Goal: Task Accomplishment & Management: Manage account settings

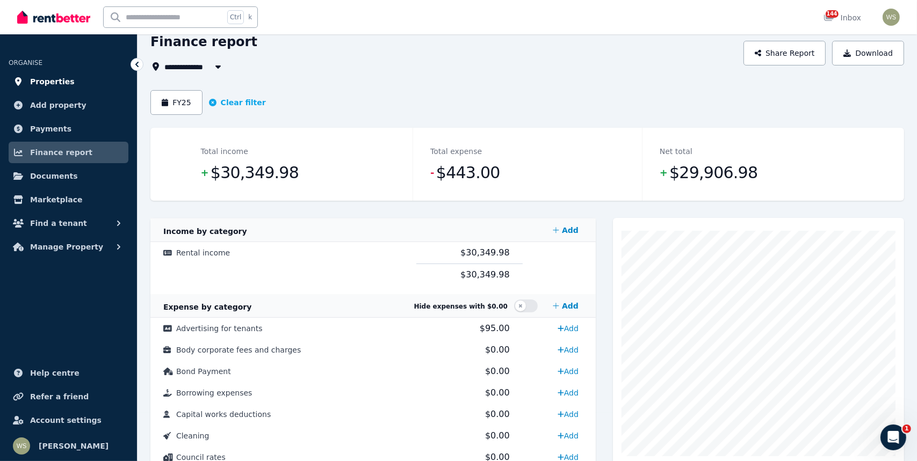
click at [63, 82] on span "Properties" at bounding box center [52, 81] width 45 height 13
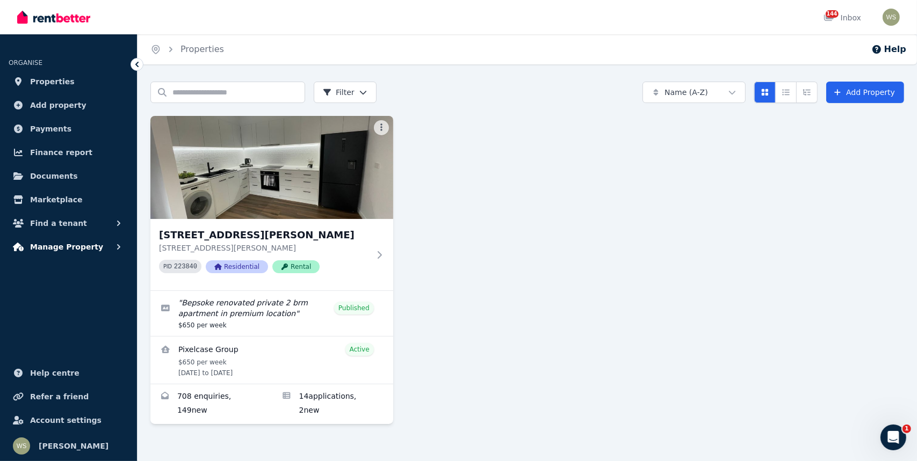
click at [117, 244] on icon "button" at bounding box center [118, 247] width 11 height 11
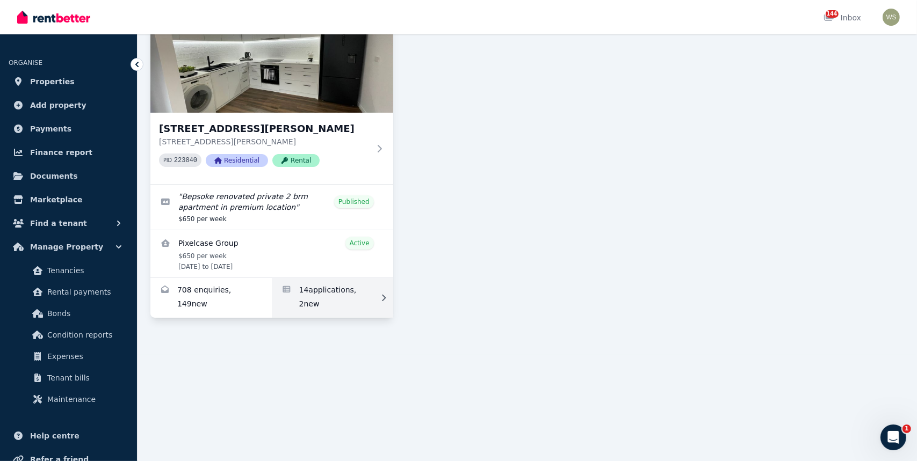
scroll to position [107, 0]
click at [382, 297] on icon at bounding box center [383, 297] width 11 height 8
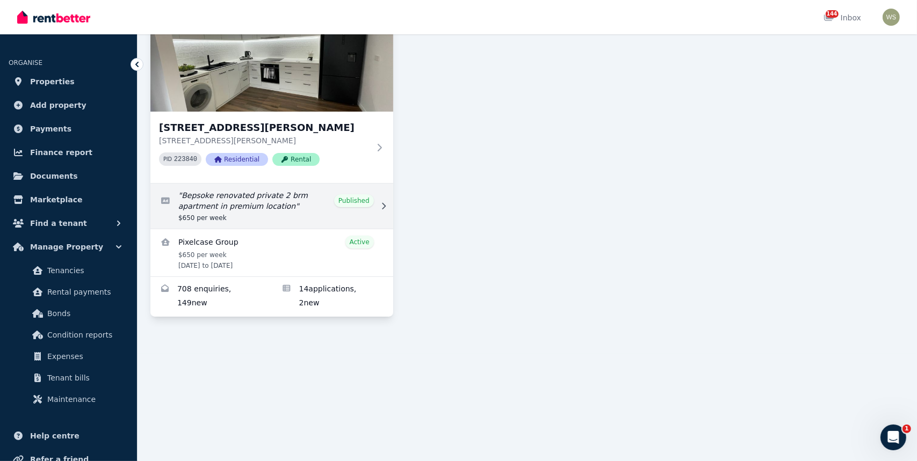
click at [345, 199] on link "Edit listing: Bepsoke renovated private 2 brm apartment in premium location" at bounding box center [271, 206] width 243 height 45
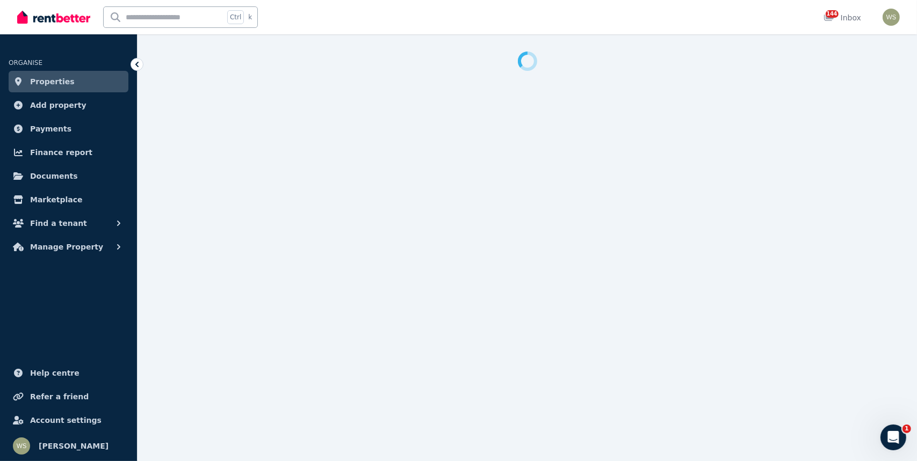
select select "**********"
click at [62, 82] on span "Properties" at bounding box center [52, 81] width 45 height 13
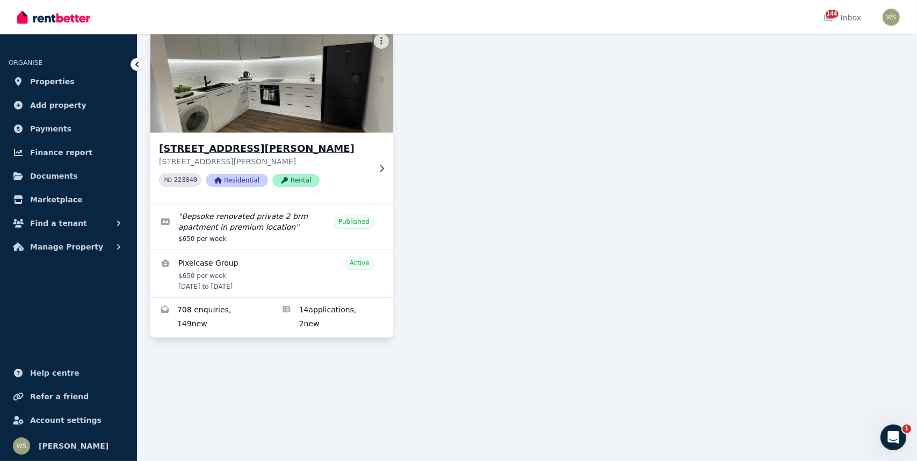
scroll to position [161, 0]
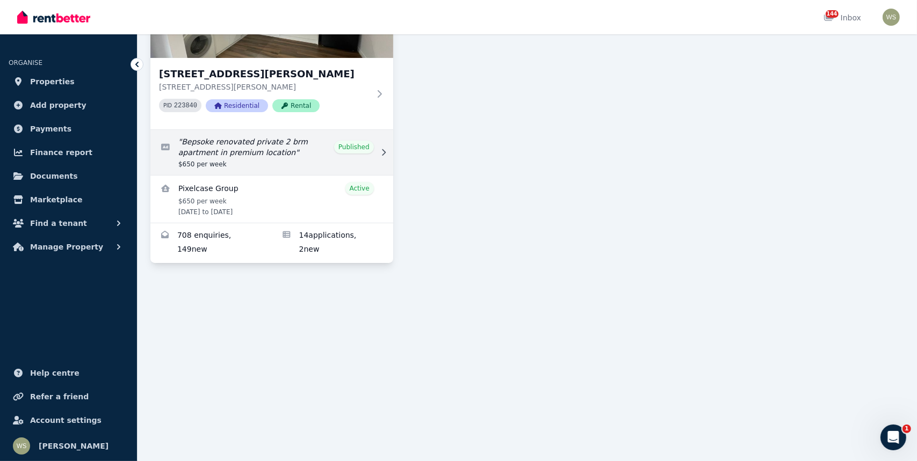
click at [384, 150] on icon at bounding box center [383, 153] width 11 height 8
click at [382, 152] on icon at bounding box center [383, 153] width 11 height 8
click at [369, 148] on link "Edit listing: Bepsoke renovated private 2 brm apartment in premium location" at bounding box center [271, 152] width 243 height 45
select select "**********"
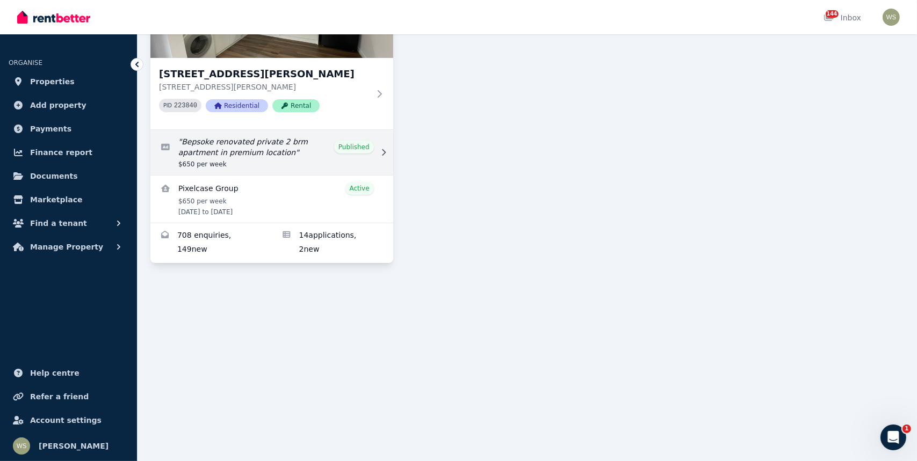
select select "**********"
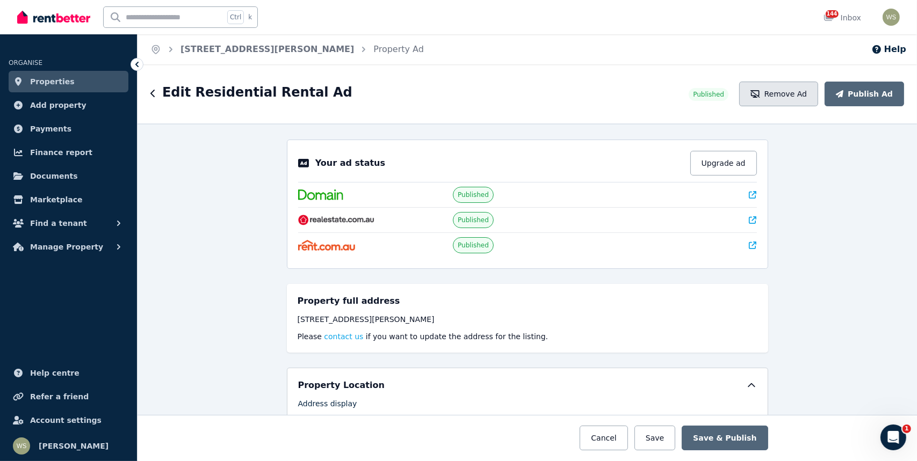
click at [795, 95] on button "Remove Ad" at bounding box center [778, 94] width 79 height 25
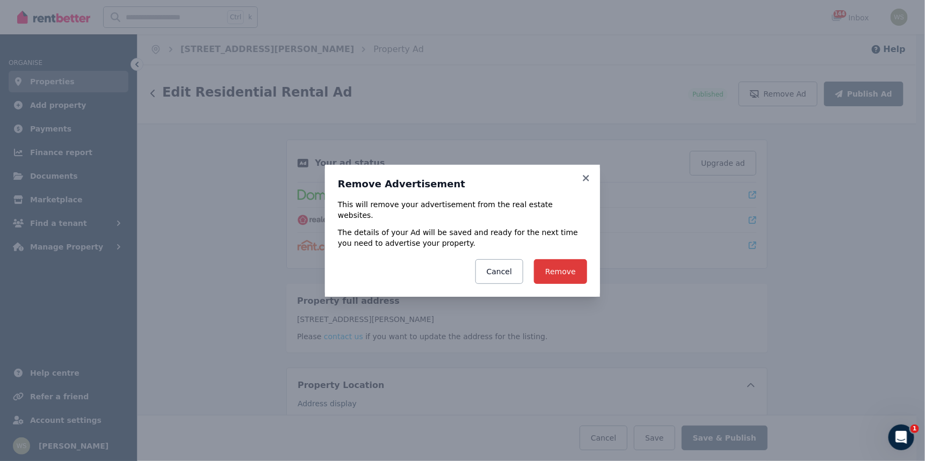
click at [569, 267] on button "Remove" at bounding box center [560, 271] width 53 height 25
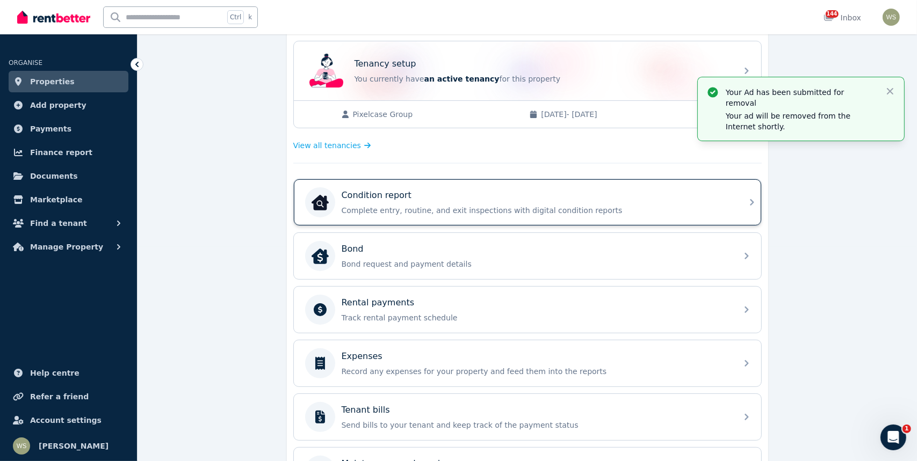
scroll to position [215, 0]
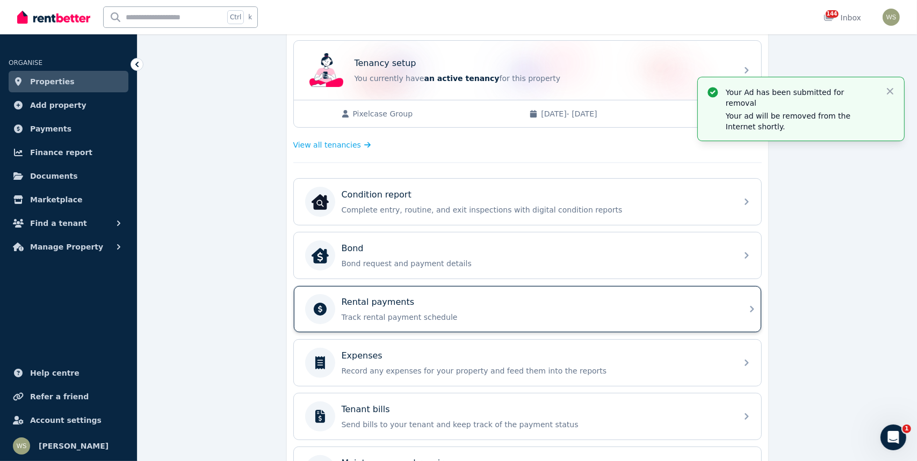
click at [752, 307] on icon at bounding box center [752, 309] width 4 height 6
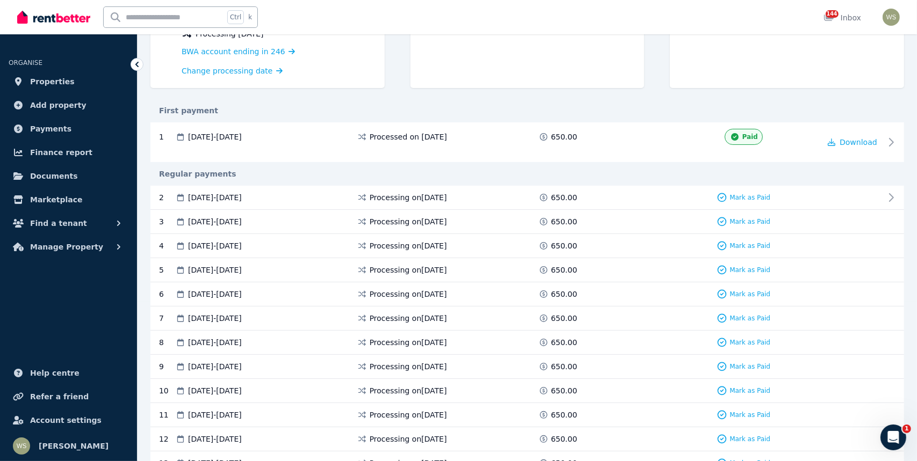
scroll to position [161, 0]
